Goal: Information Seeking & Learning: Stay updated

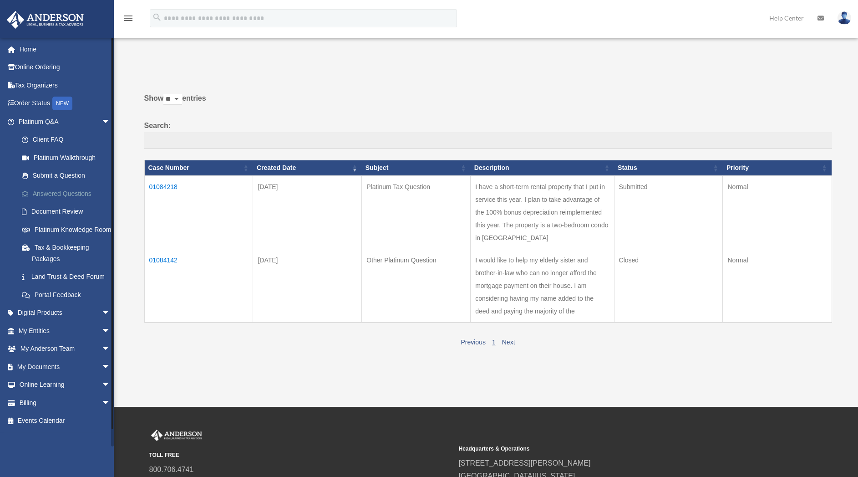
click at [72, 193] on link "Answered Questions" at bounding box center [69, 193] width 112 height 18
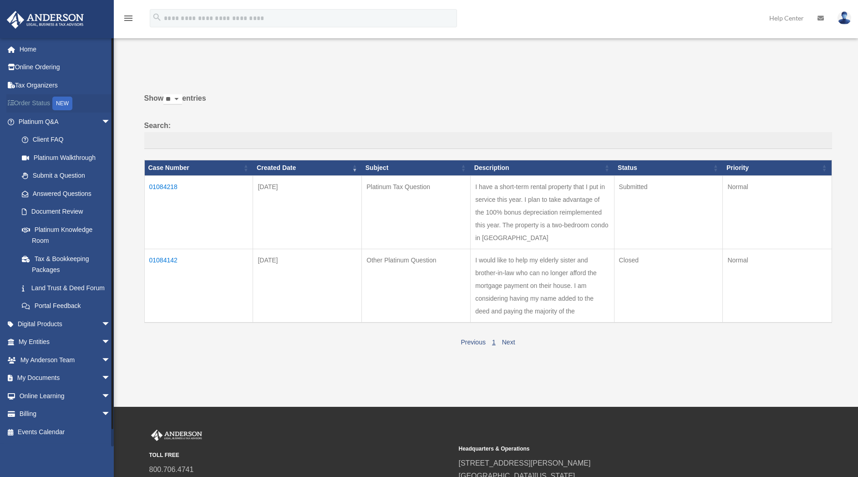
click at [69, 99] on div "NEW" at bounding box center [62, 103] width 20 height 14
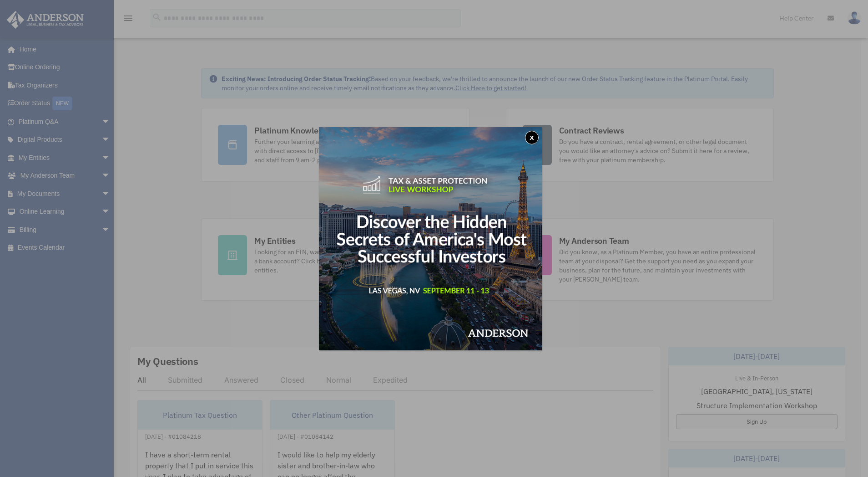
click at [534, 139] on button "x" at bounding box center [532, 138] width 14 height 14
